Goal: Information Seeking & Learning: Learn about a topic

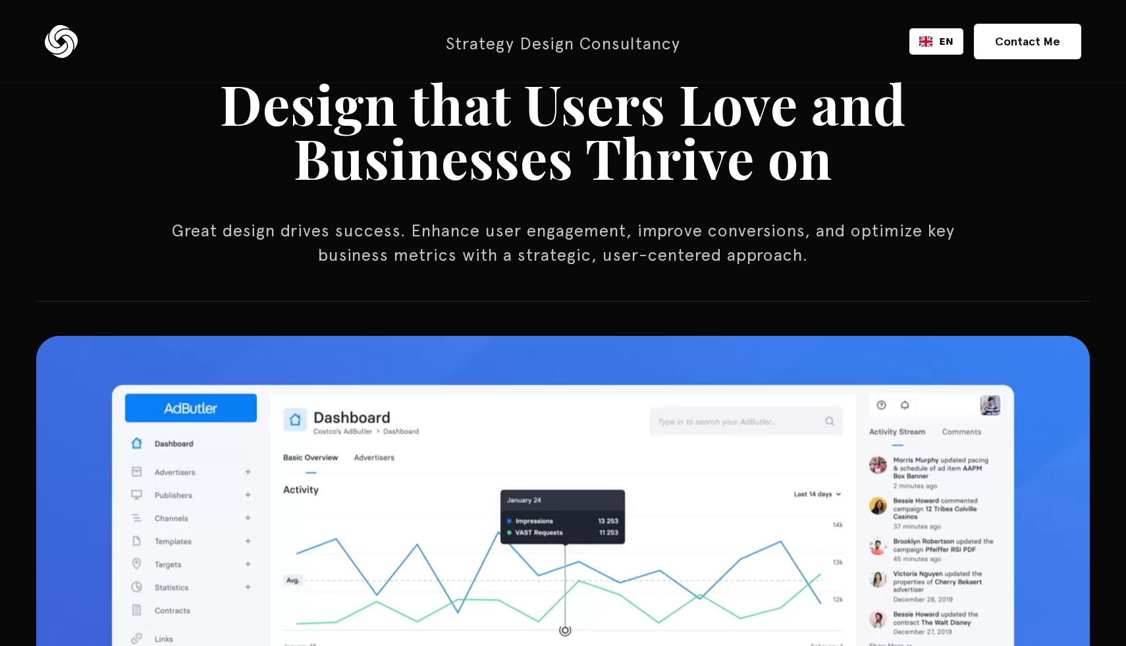
scroll to position [373, 0]
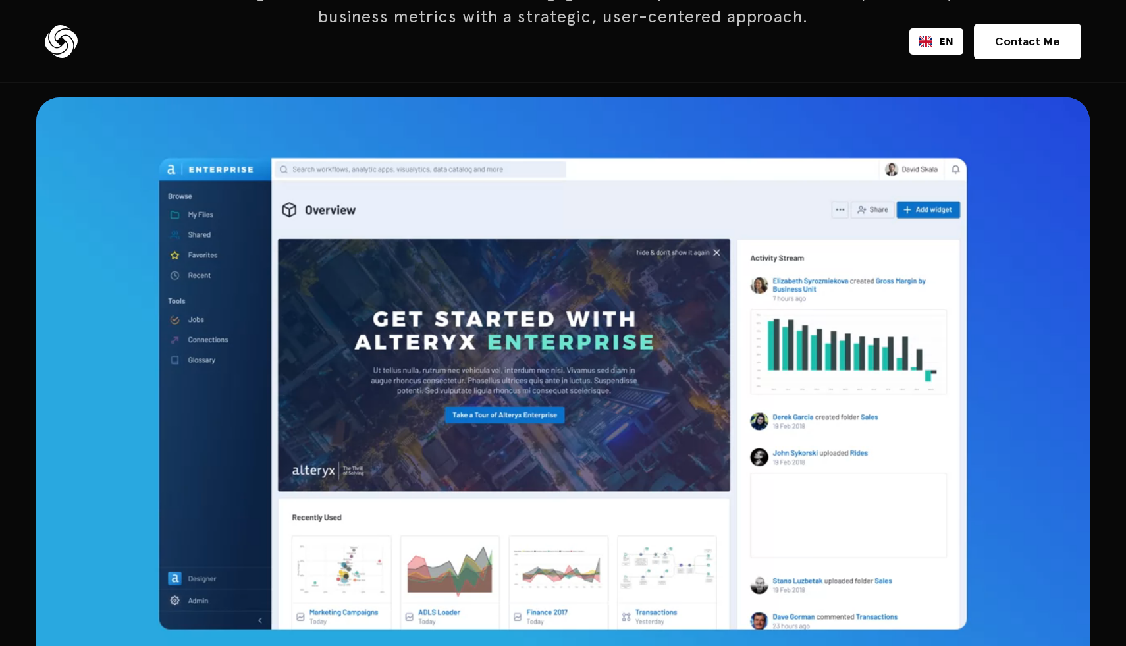
click at [614, 394] on div at bounding box center [562, 393] width 1053 height 593
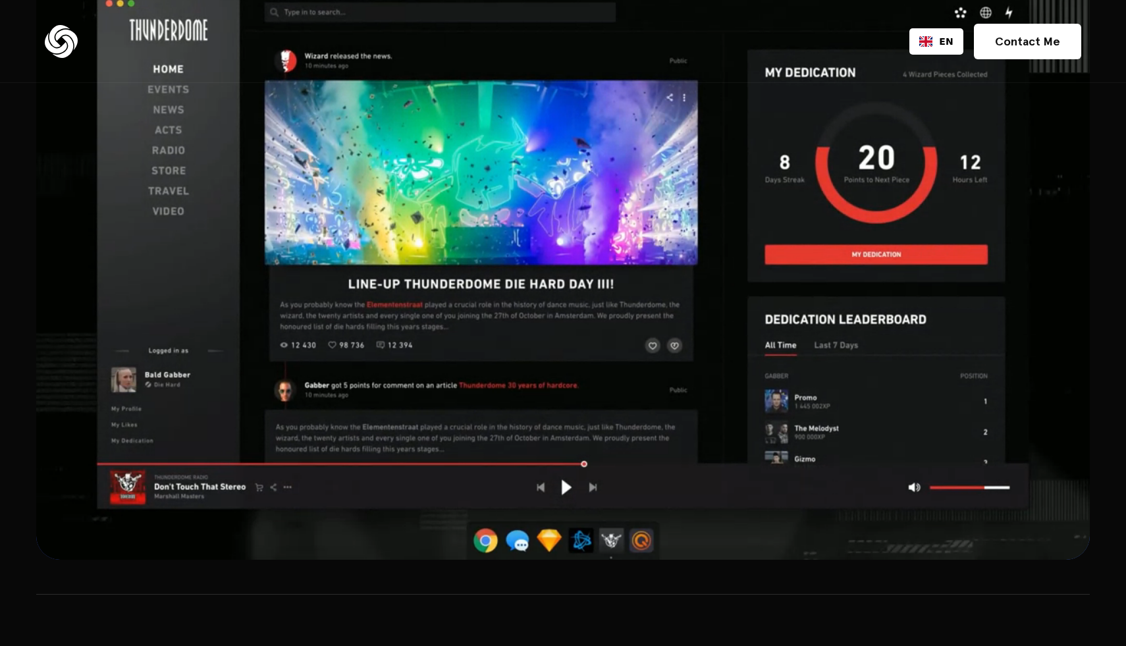
click at [614, 398] on div at bounding box center [562, 263] width 1053 height 593
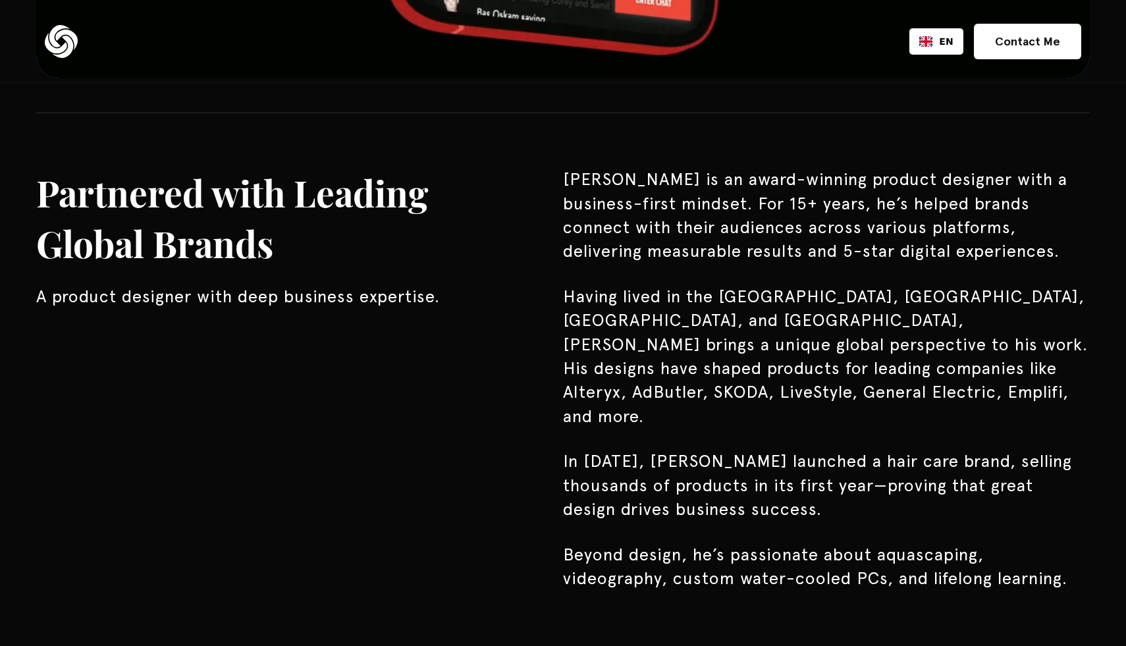
click at [614, 398] on p "Having lived in the Netherlands, Croatia, Italy, and Czechia, Michal brings a u…" at bounding box center [826, 356] width 527 height 144
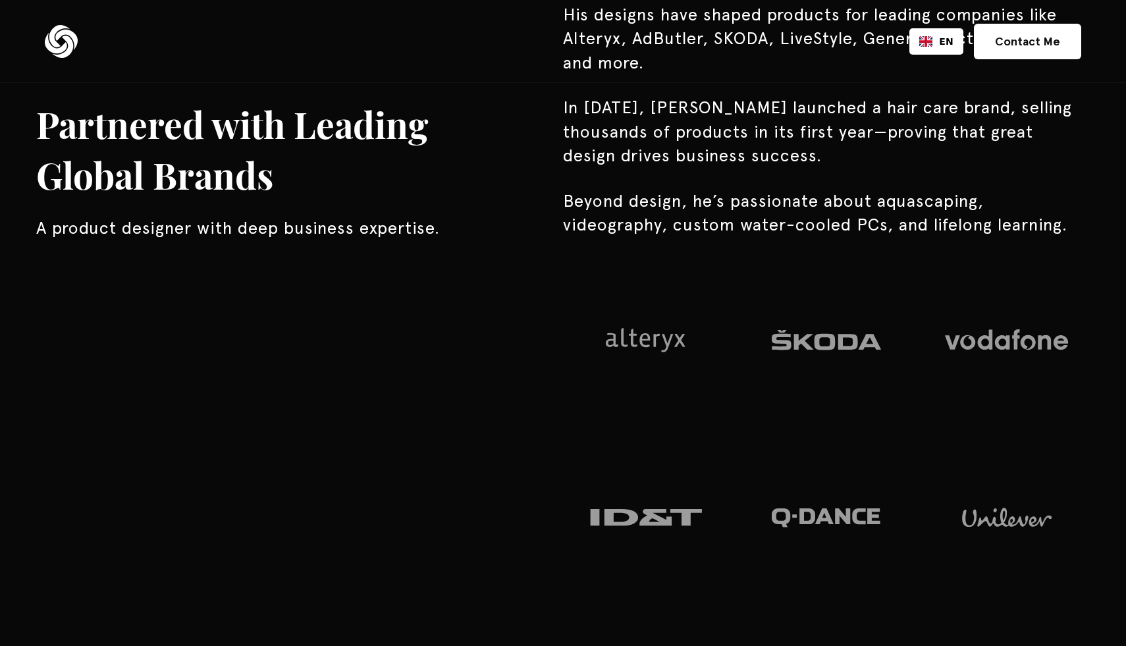
scroll to position [1519, 0]
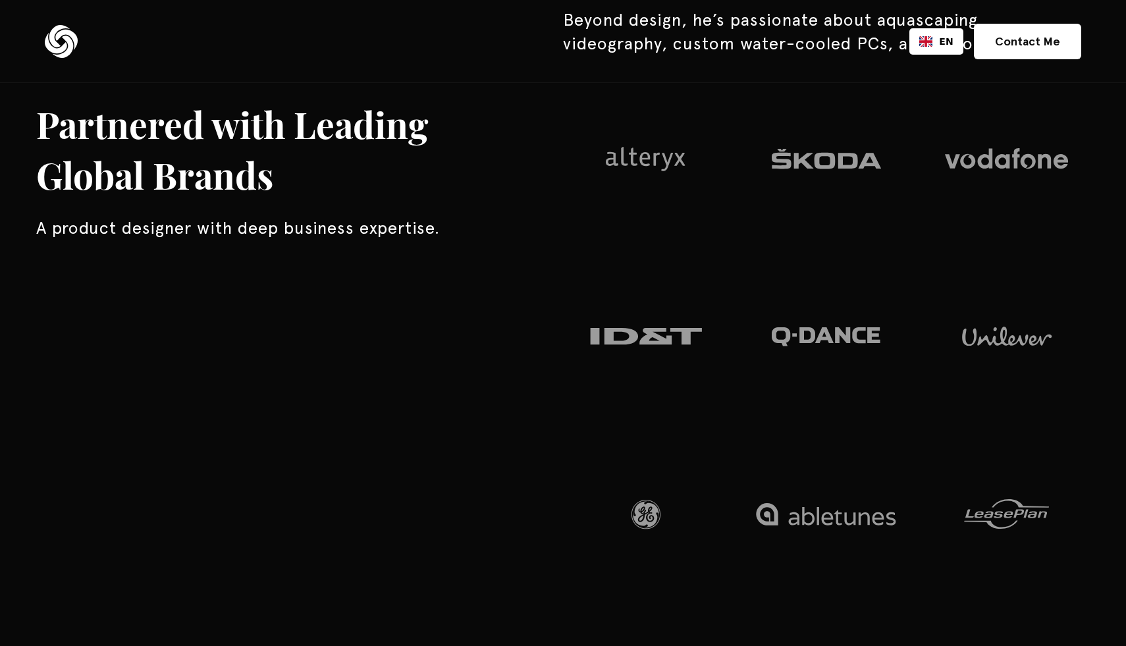
click at [614, 396] on div at bounding box center [826, 425] width 527 height 698
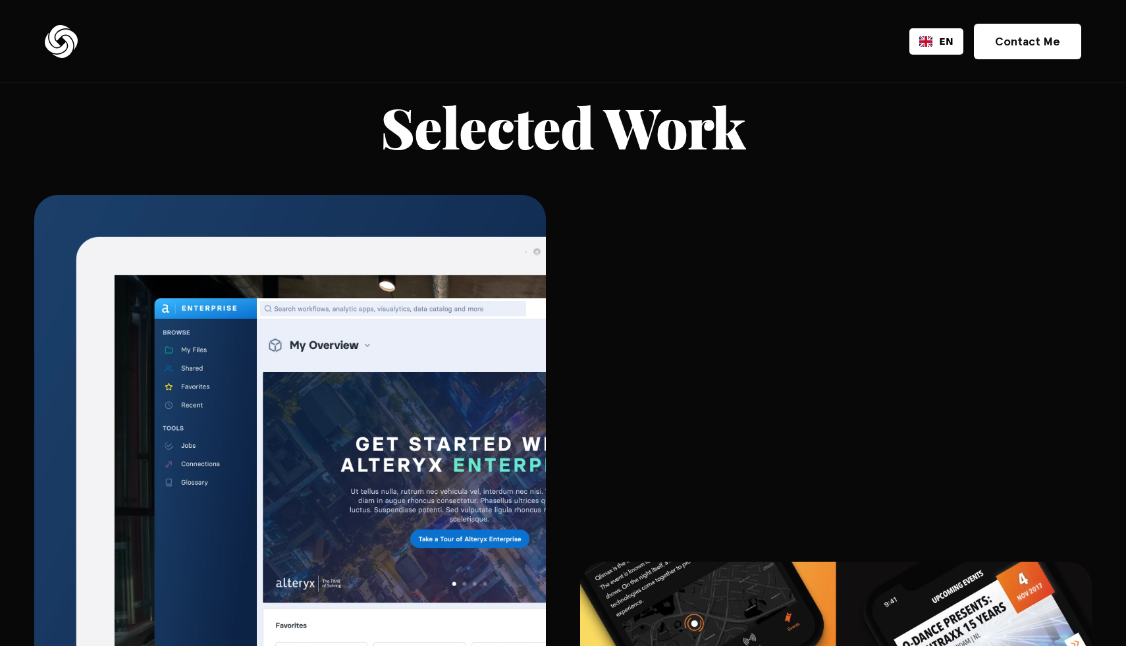
scroll to position [2392, 0]
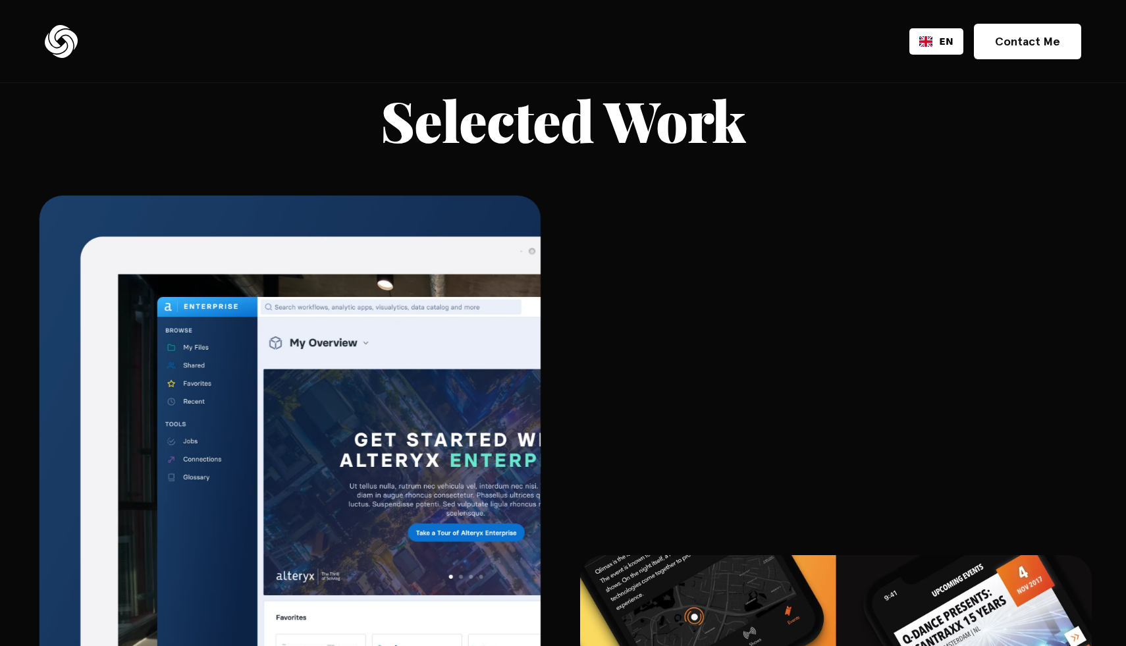
click at [467, 444] on img at bounding box center [290, 547] width 501 height 702
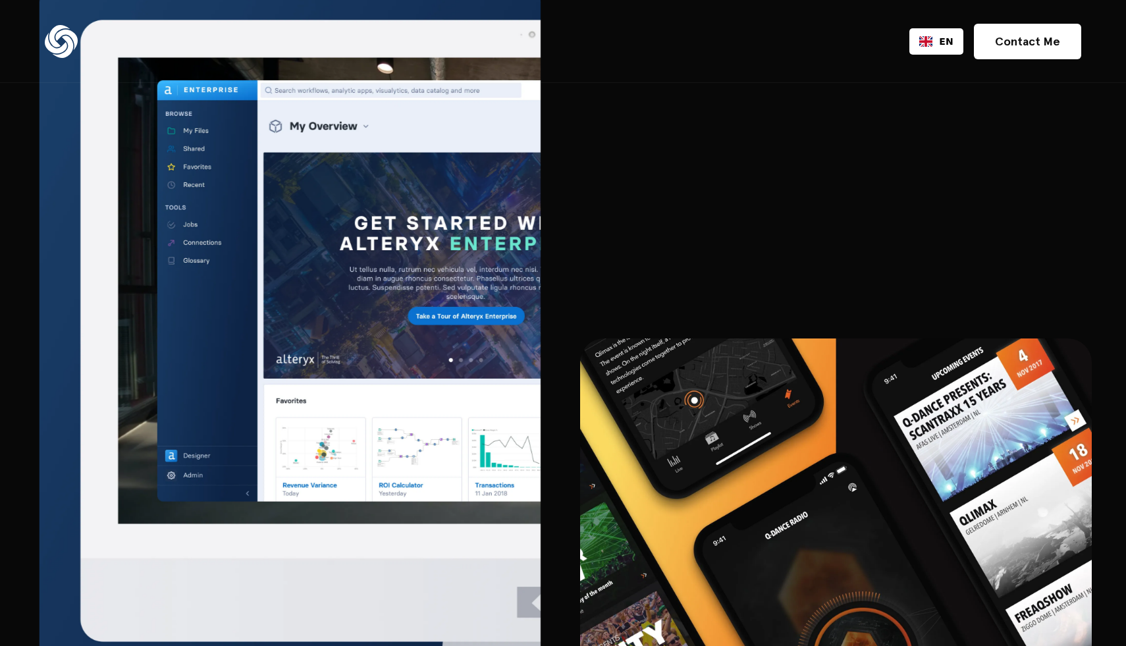
scroll to position [2697, 0]
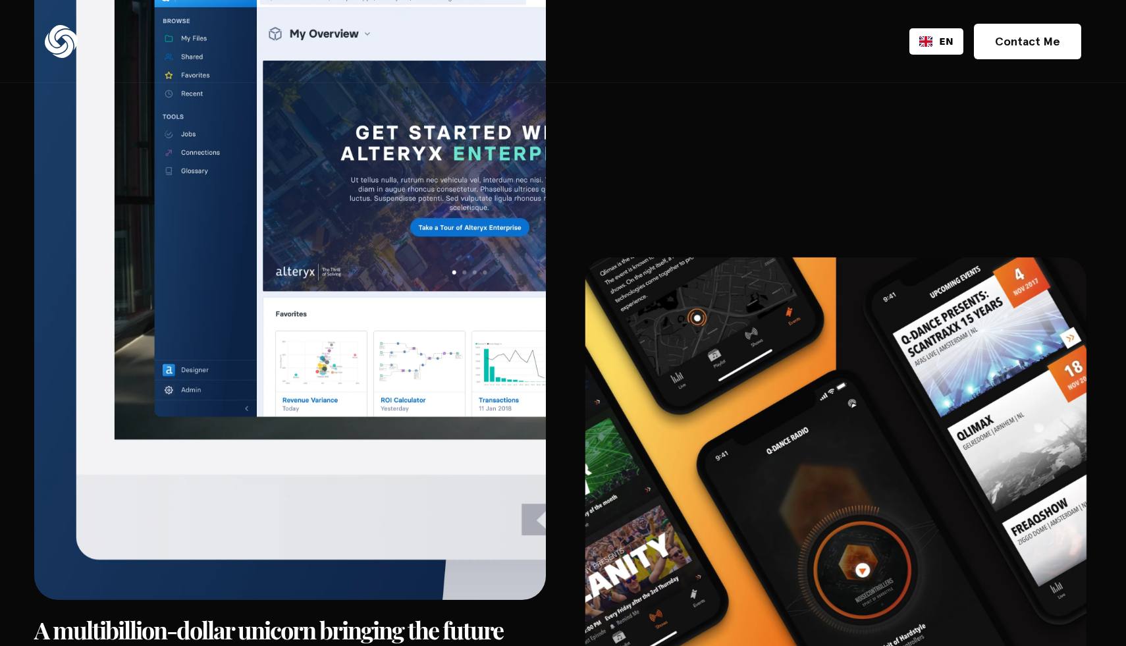
click at [643, 385] on img at bounding box center [835, 608] width 501 height 702
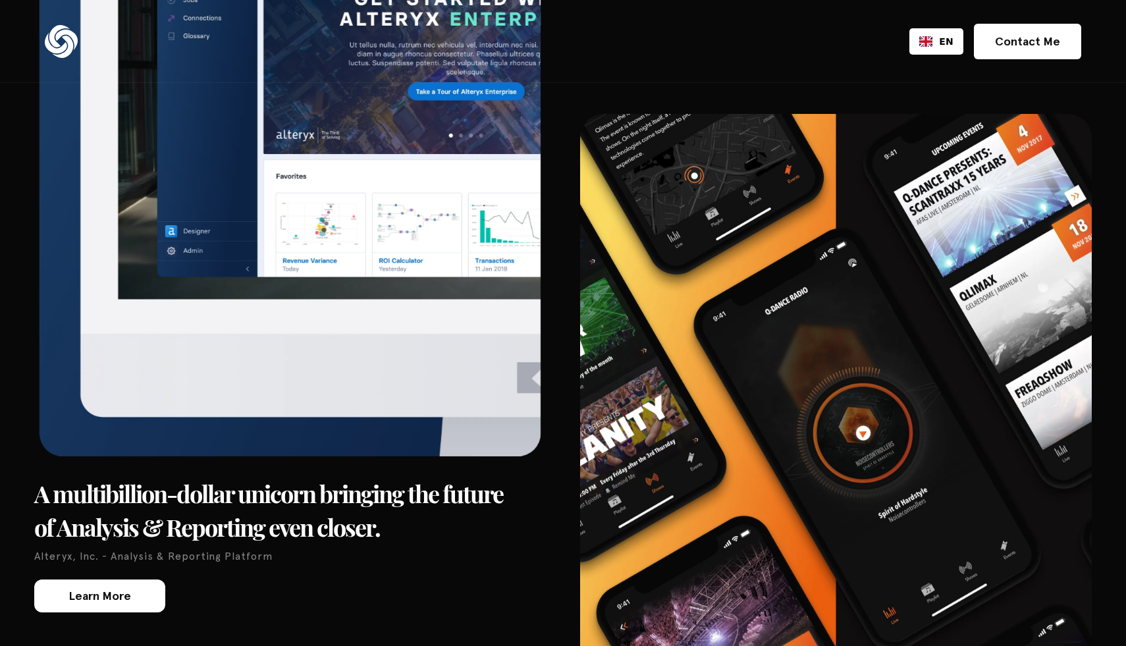
scroll to position [3032, 0]
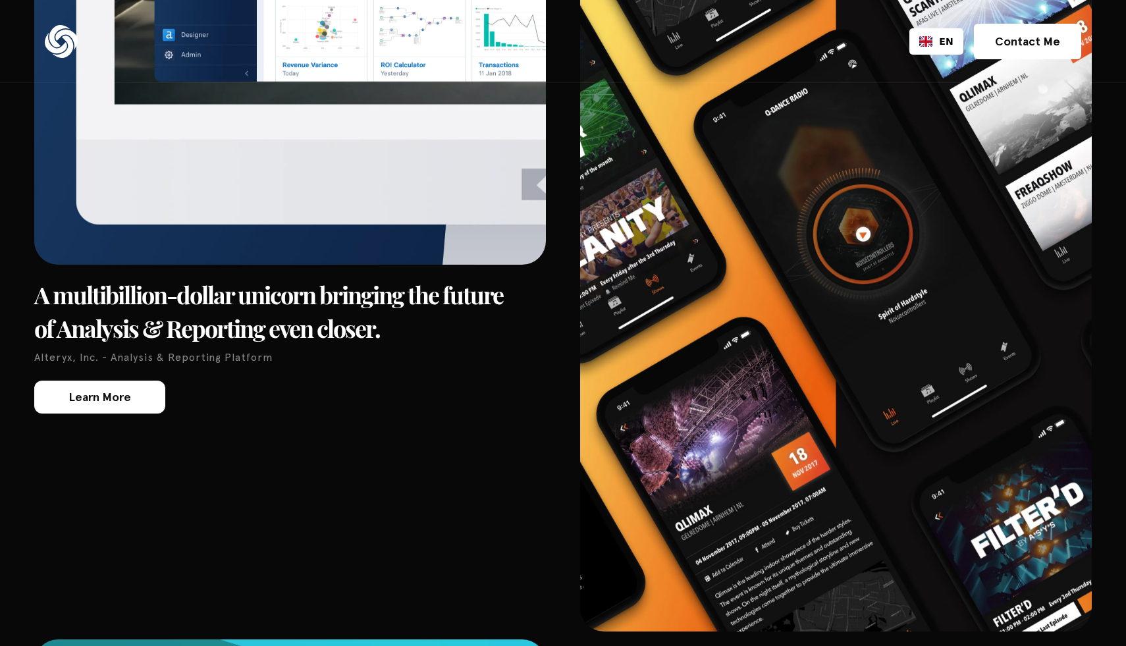
click at [157, 381] on link "Learn More" at bounding box center [99, 397] width 131 height 33
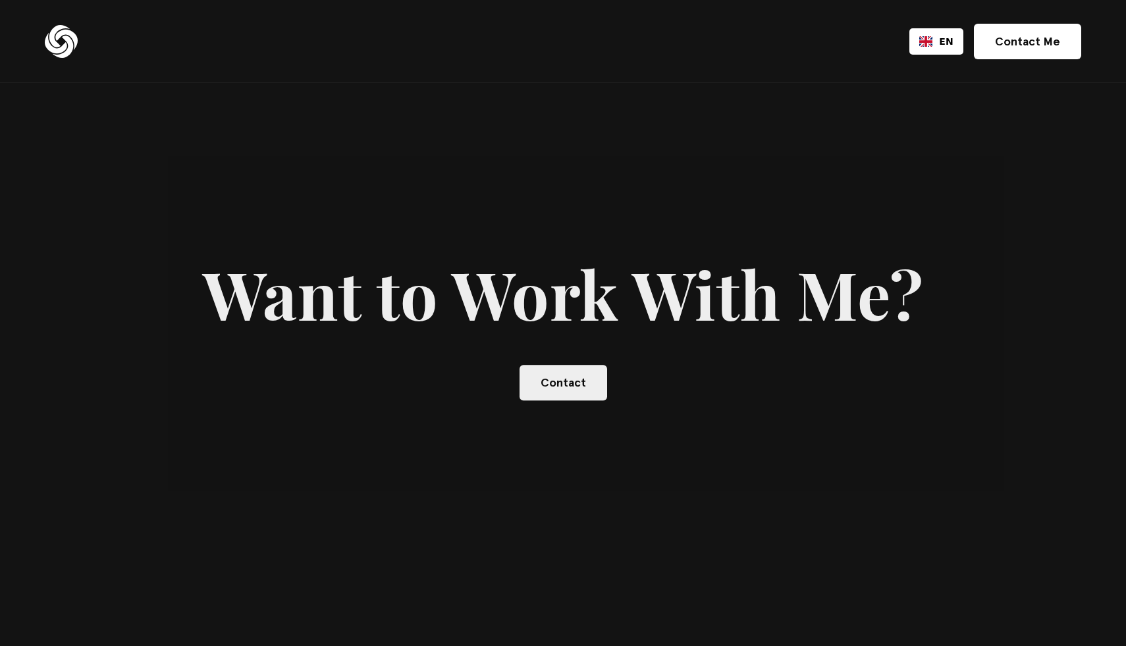
scroll to position [1983, 0]
